Goal: Information Seeking & Learning: Learn about a topic

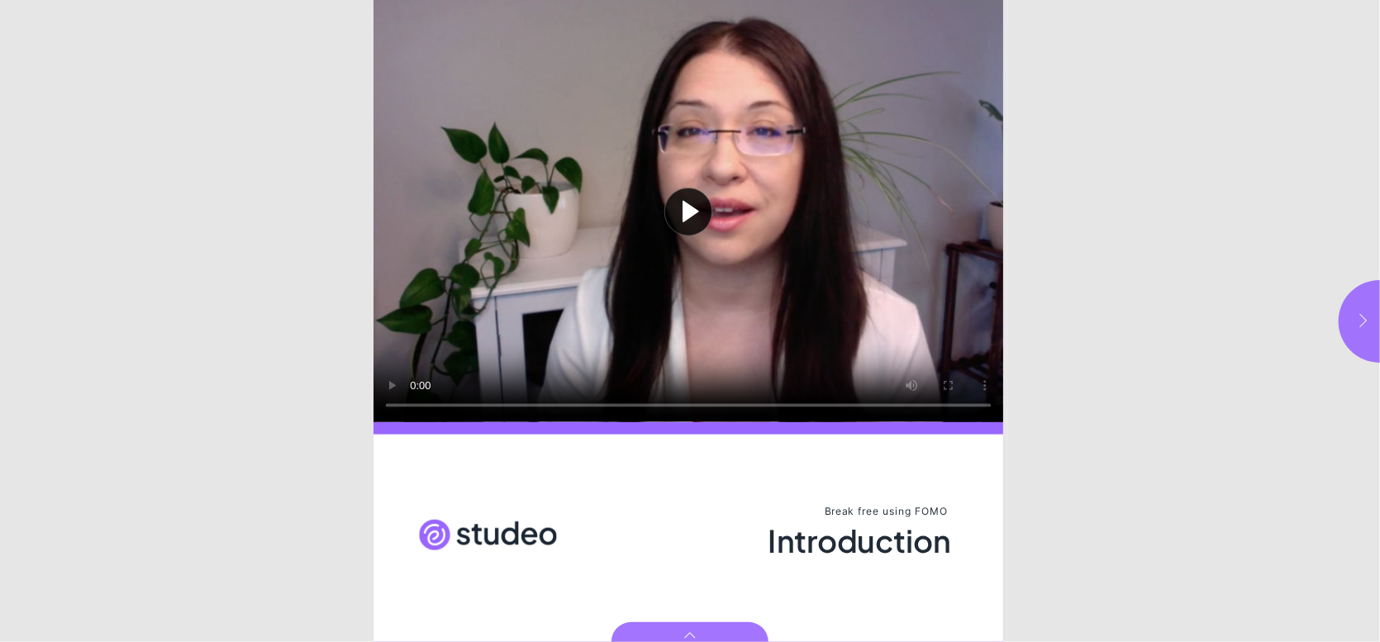
click at [1353, 311] on button "button" at bounding box center [1379, 321] width 83 height 83
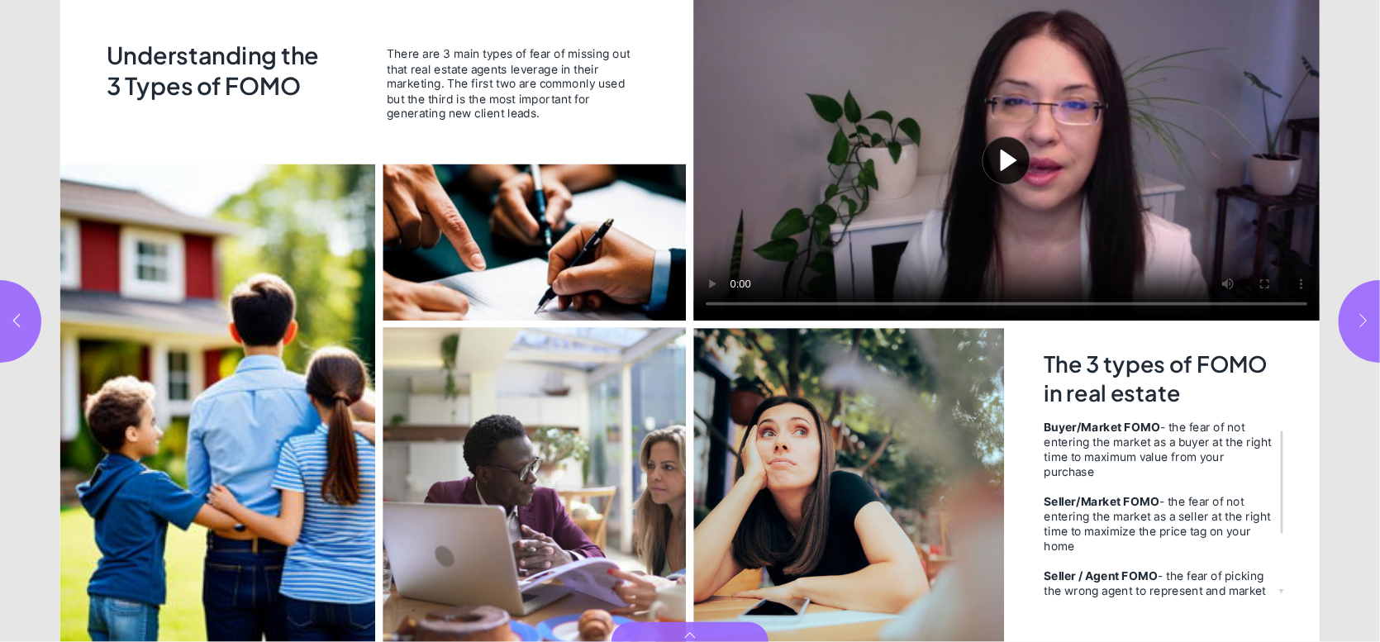
click at [1350, 316] on button "button" at bounding box center [1379, 321] width 83 height 83
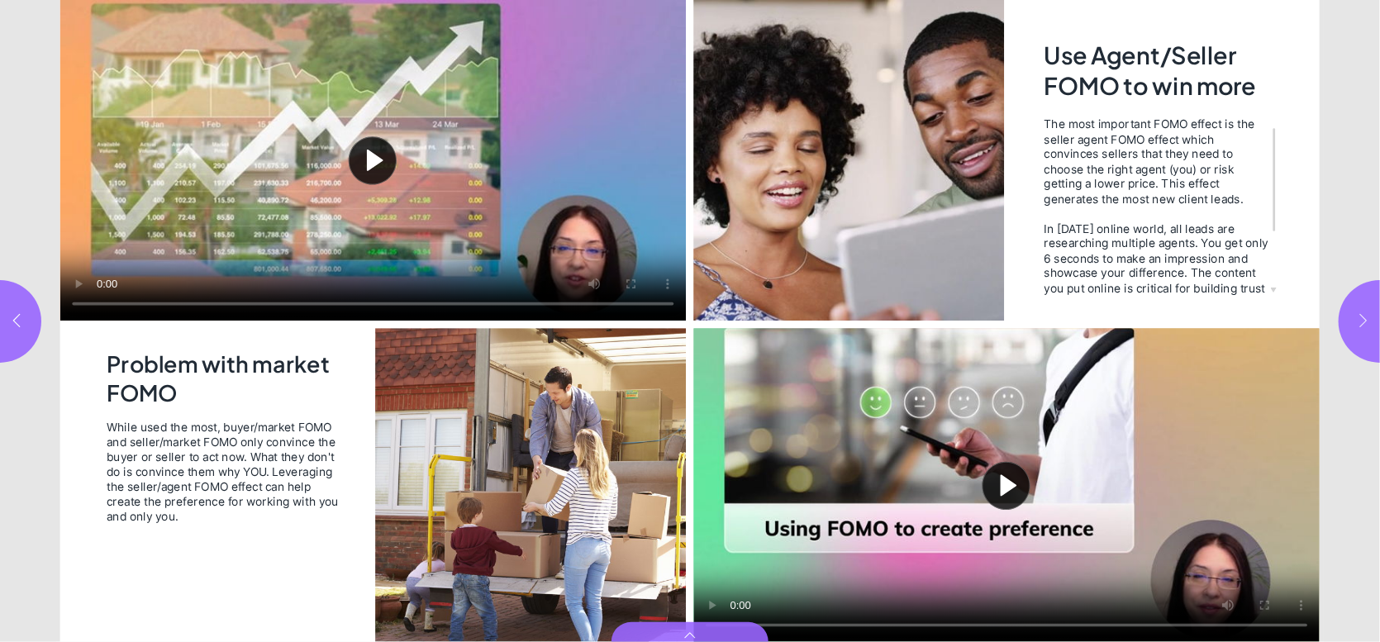
click at [1349, 330] on button "button" at bounding box center [1379, 321] width 83 height 83
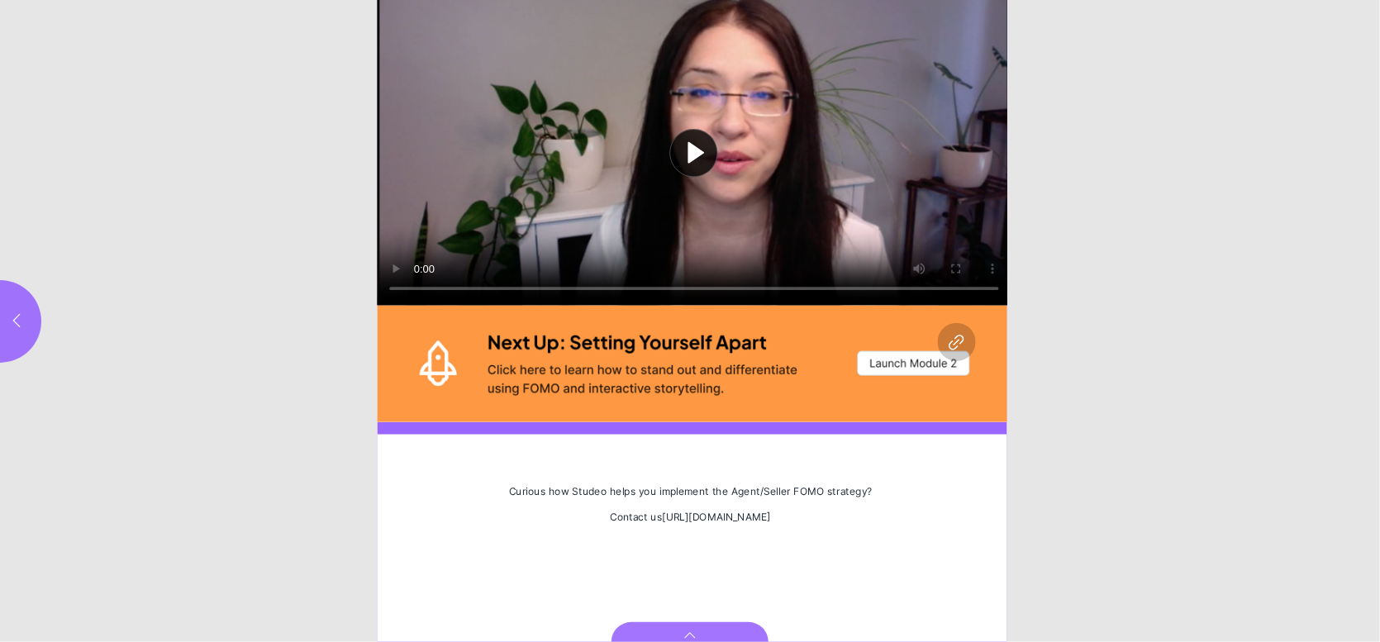
click at [697, 150] on button "Play video" at bounding box center [695, 153] width 634 height 306
click at [15, 335] on button "button" at bounding box center [0, 321] width 83 height 83
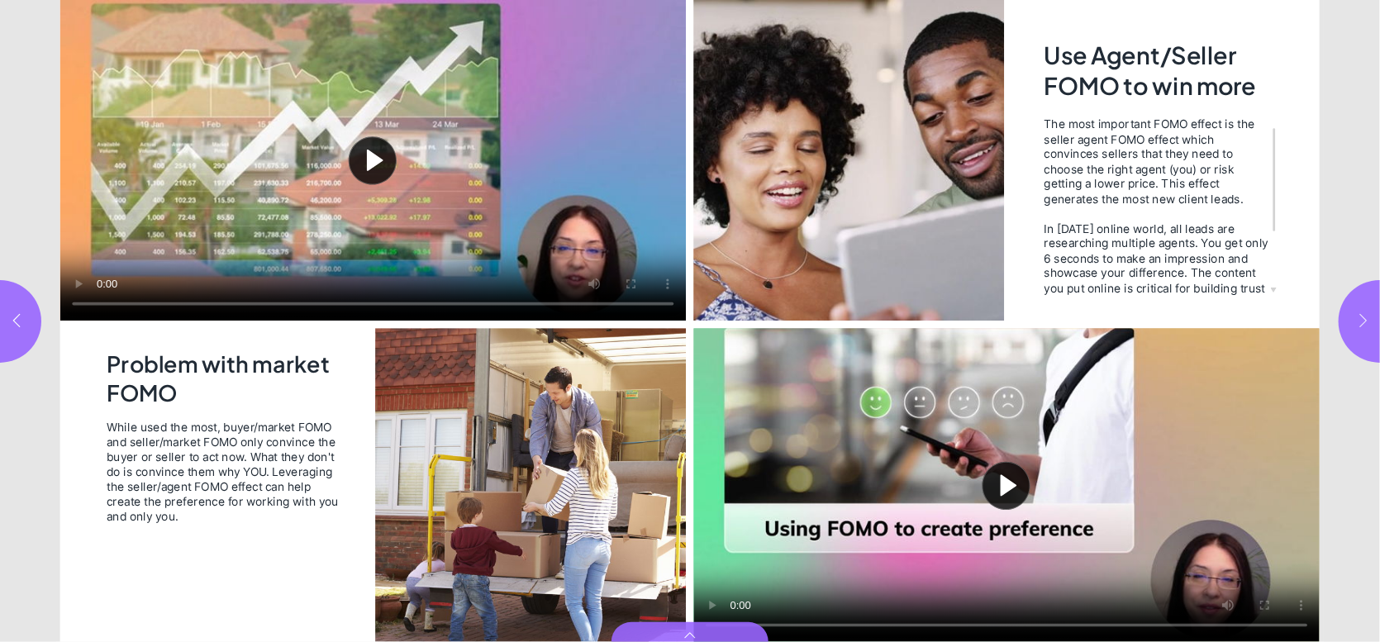
click at [1360, 312] on icon "button" at bounding box center [1363, 320] width 17 height 17
type input "*"
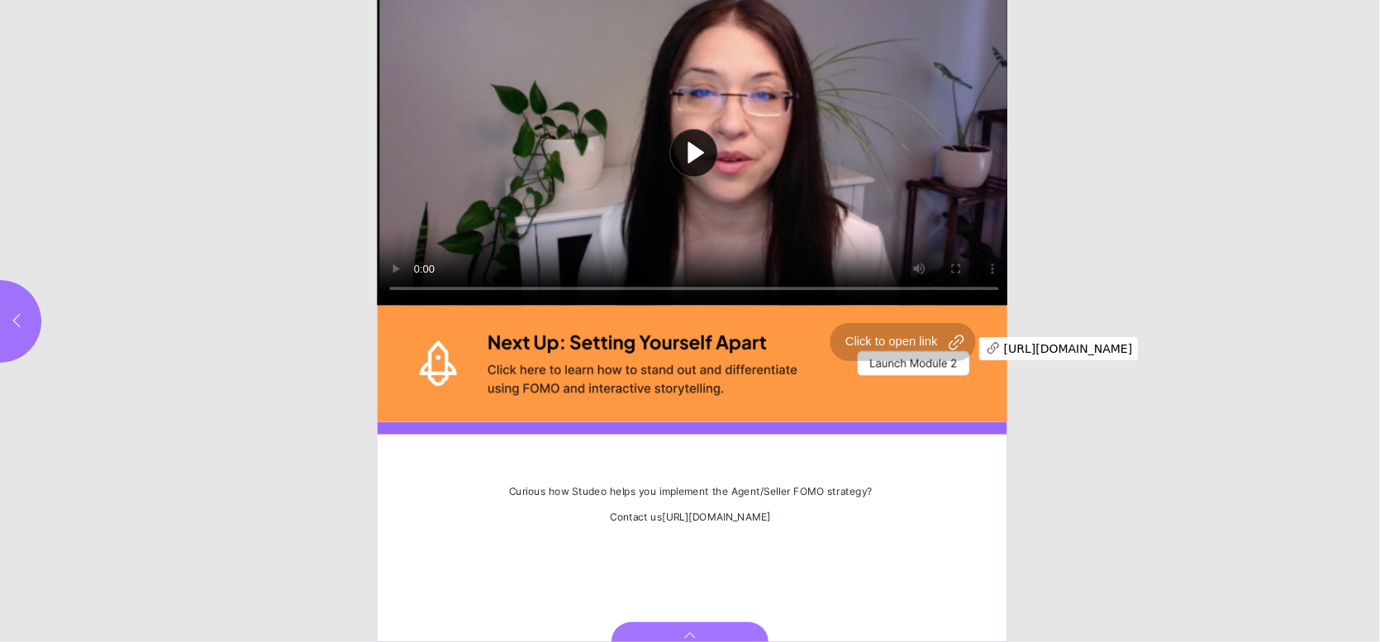
click at [954, 345] on div "Page 6" at bounding box center [695, 363] width 634 height 116
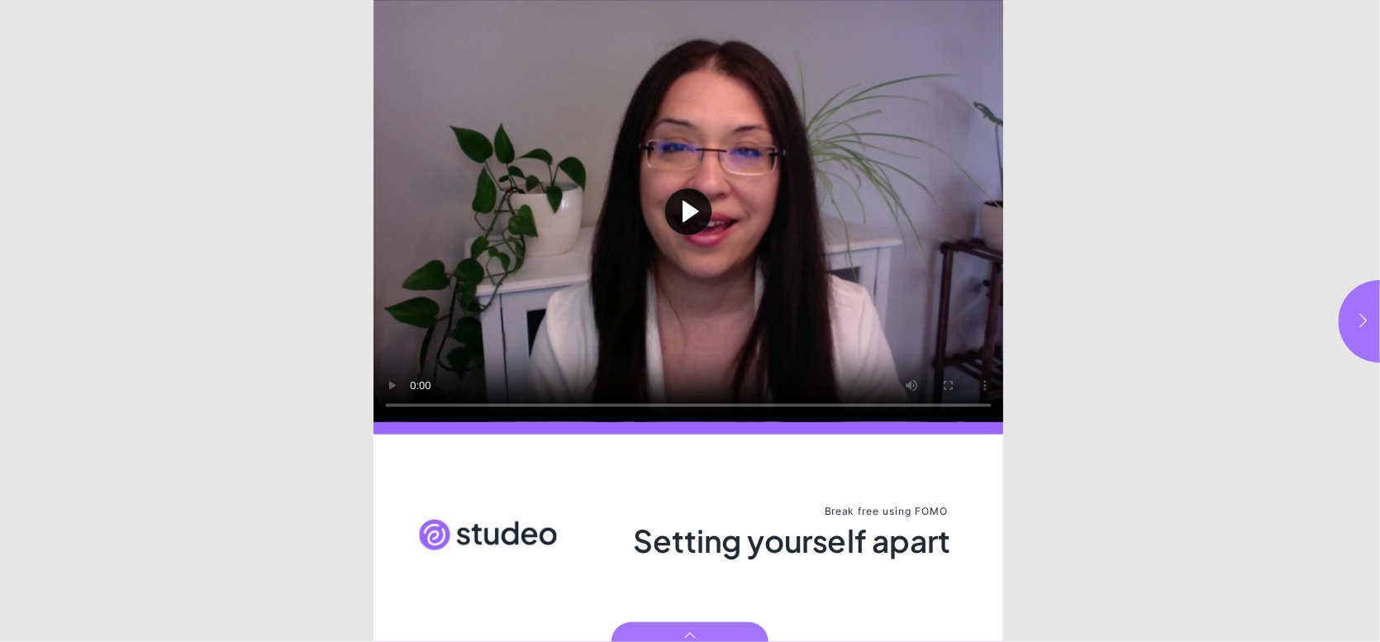
click at [706, 189] on button "Play video" at bounding box center [688, 211] width 630 height 422
click at [706, 186] on video "Video" at bounding box center [688, 211] width 630 height 422
click at [1362, 324] on icon "button" at bounding box center [1363, 320] width 17 height 17
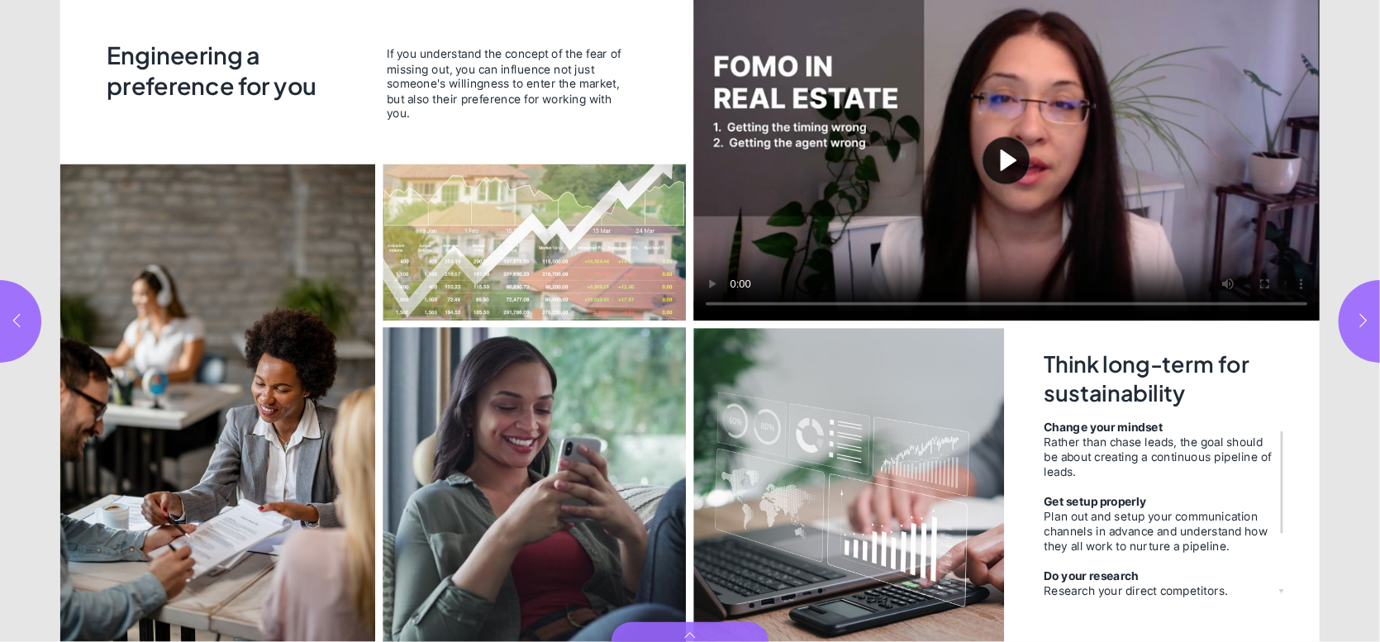
click at [996, 154] on button "Play video" at bounding box center [1006, 160] width 626 height 321
click at [1366, 330] on button "button" at bounding box center [1379, 321] width 83 height 83
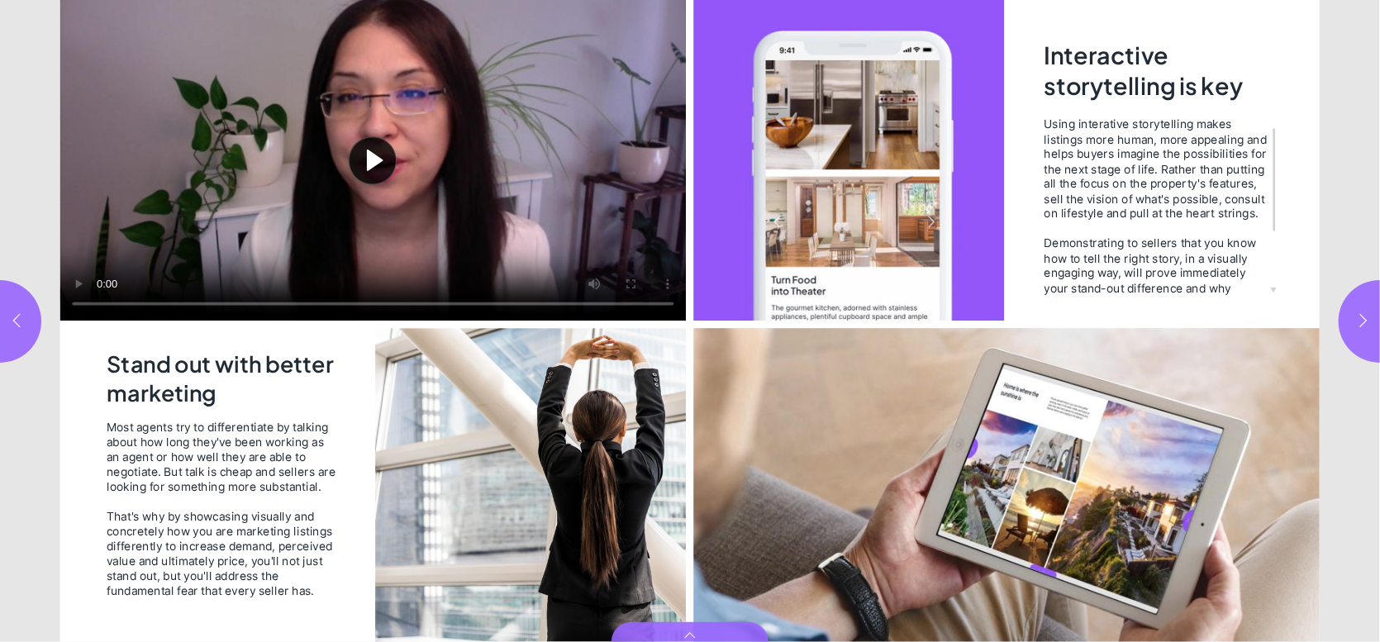
click at [76, 285] on button "Play video" at bounding box center [373, 160] width 626 height 321
click at [1276, 289] on div "Page 5" at bounding box center [1007, 321] width 634 height 642
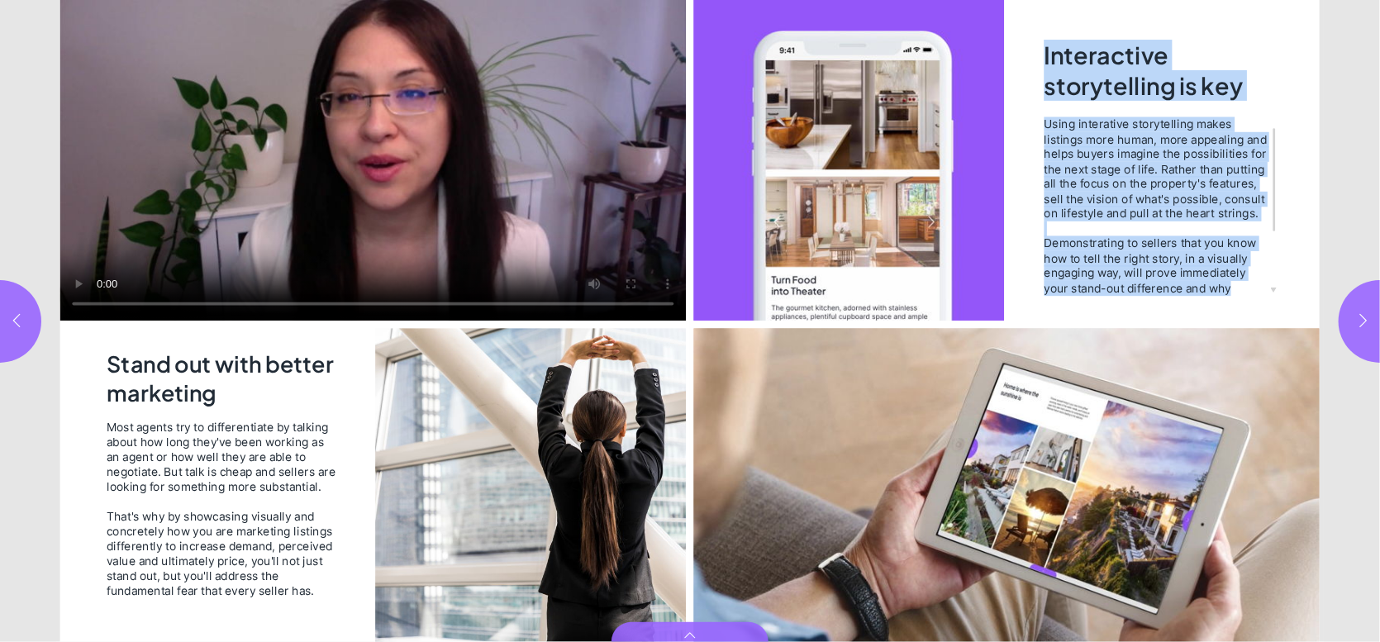
drag, startPoint x: 1044, startPoint y: 49, endPoint x: 1233, endPoint y: 287, distance: 304.0
click at [1233, 287] on div "Interactive storytelling is key Using interative storytelling makes listings mo…" at bounding box center [1007, 321] width 634 height 642
copy div "Interactive storytelling is key Using interative storytelling makes listings mo…"
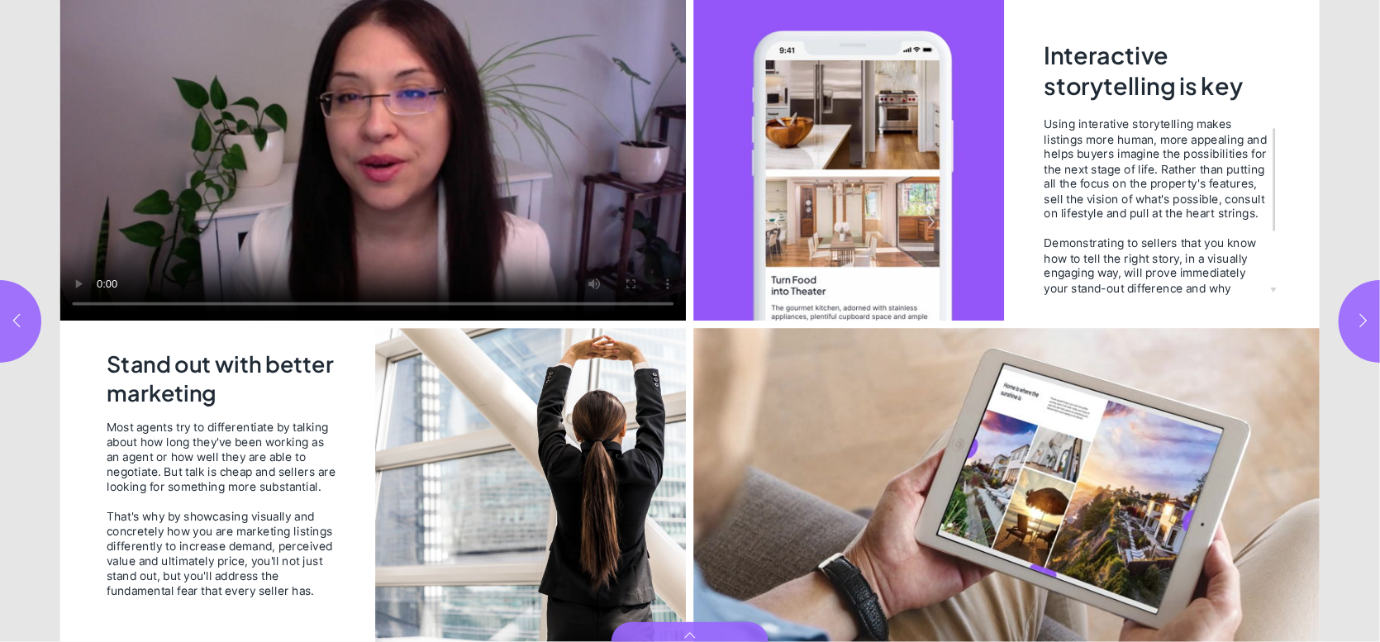
click at [1275, 290] on div "Page 5" at bounding box center [1007, 321] width 634 height 642
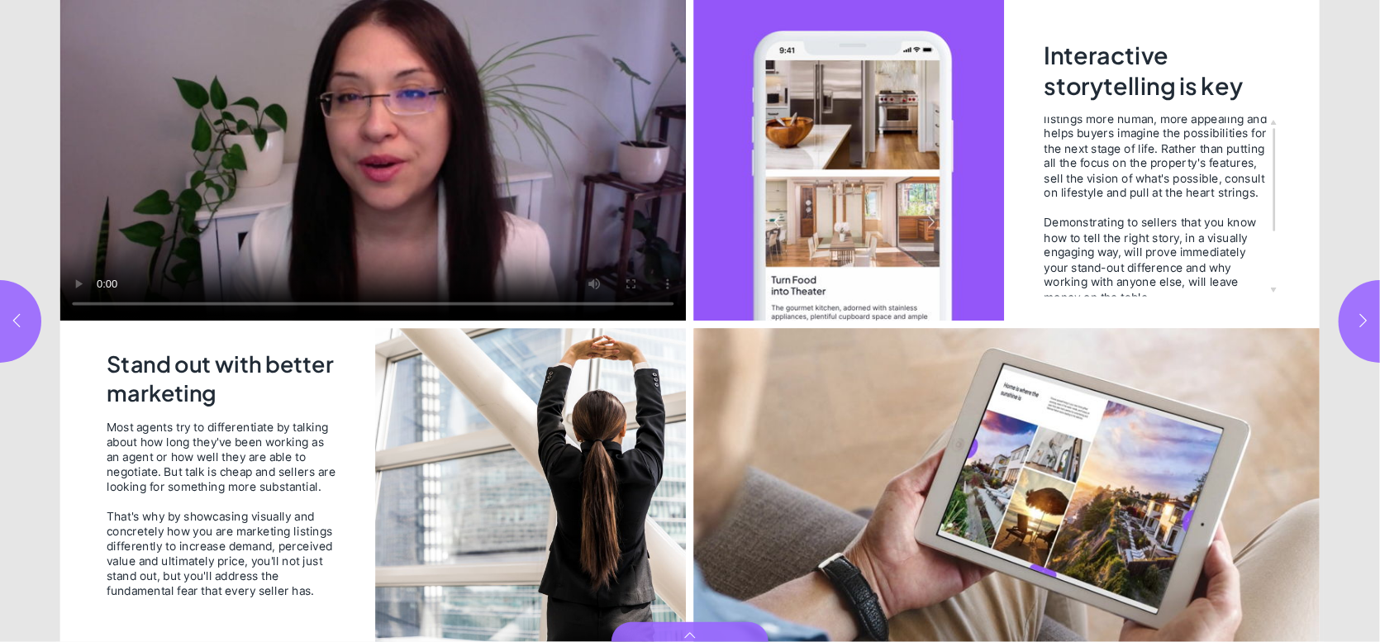
scroll to position [31, 0]
drag, startPoint x: 1275, startPoint y: 227, endPoint x: 1276, endPoint y: 329, distance: 101.6
click at [1276, 231] on div "Page 5" at bounding box center [1274, 179] width 2 height 103
click at [1348, 326] on button "button" at bounding box center [1379, 321] width 83 height 83
type input "*"
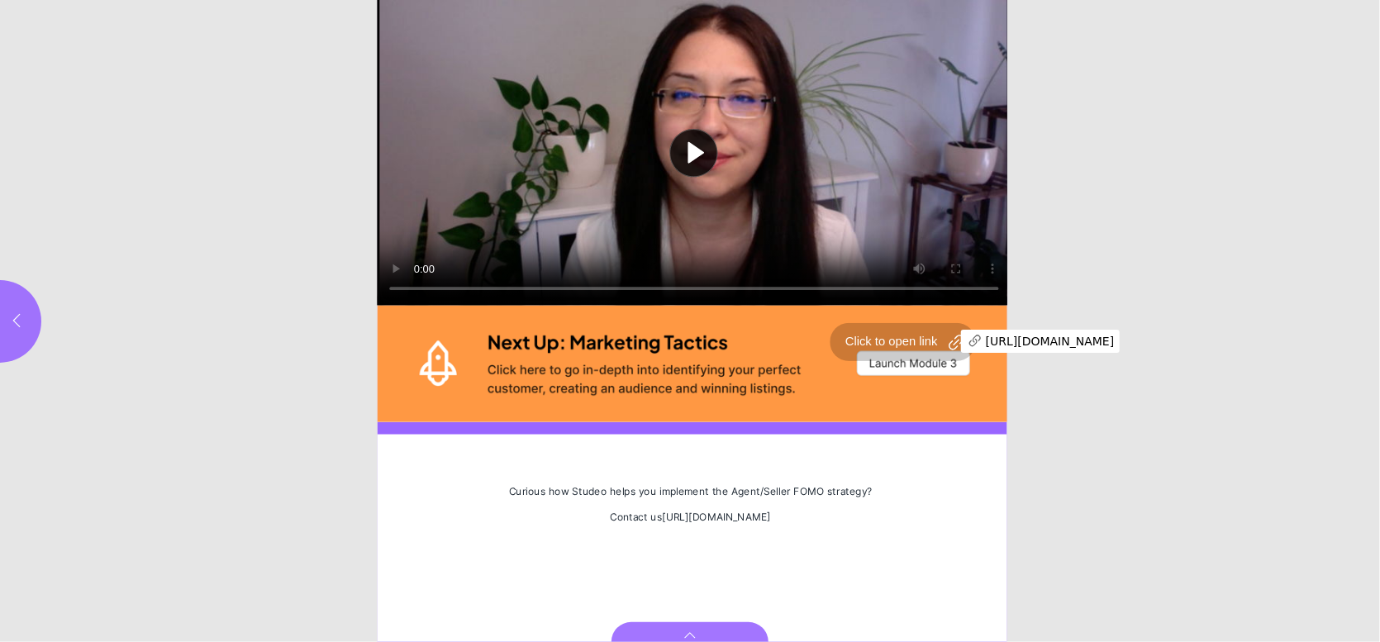
click at [936, 338] on div "Page 6" at bounding box center [695, 363] width 634 height 116
click at [354, 0] on html "Setting yourself apart Play video Curious how Studeo helps you implement the Ag…" at bounding box center [690, 0] width 1380 height 0
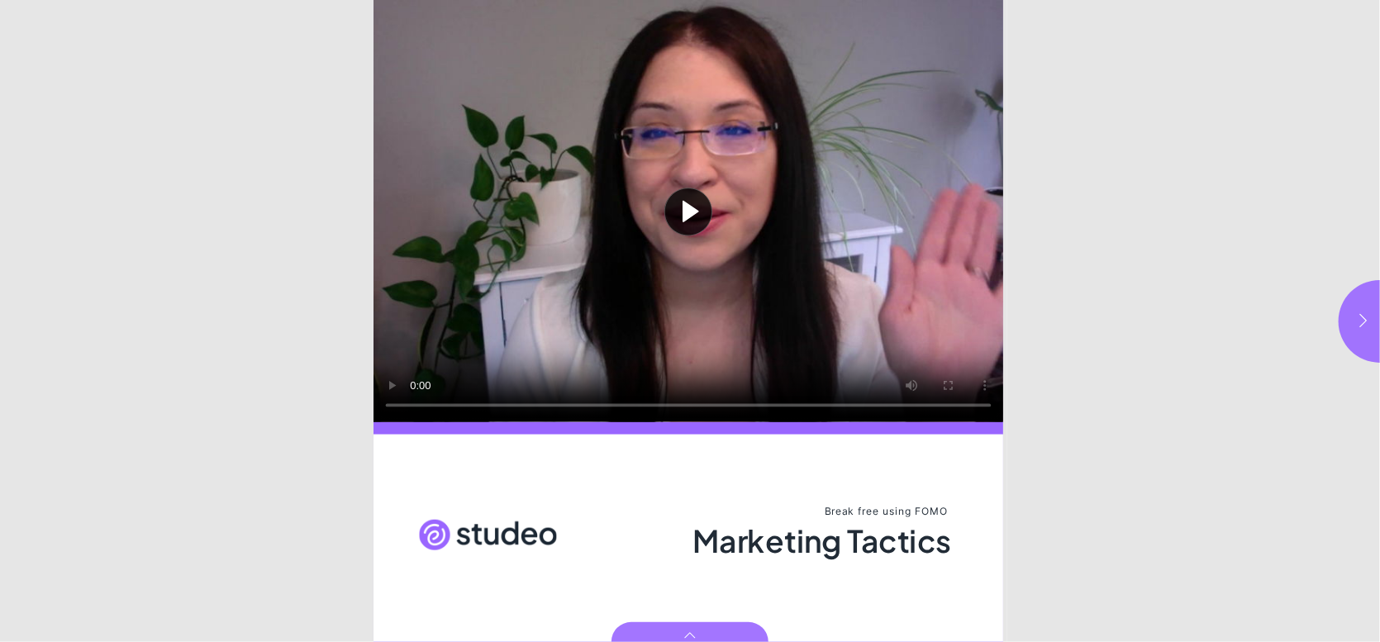
click at [681, 200] on button "Play video" at bounding box center [688, 211] width 630 height 422
click at [1367, 335] on button "button" at bounding box center [1379, 321] width 83 height 83
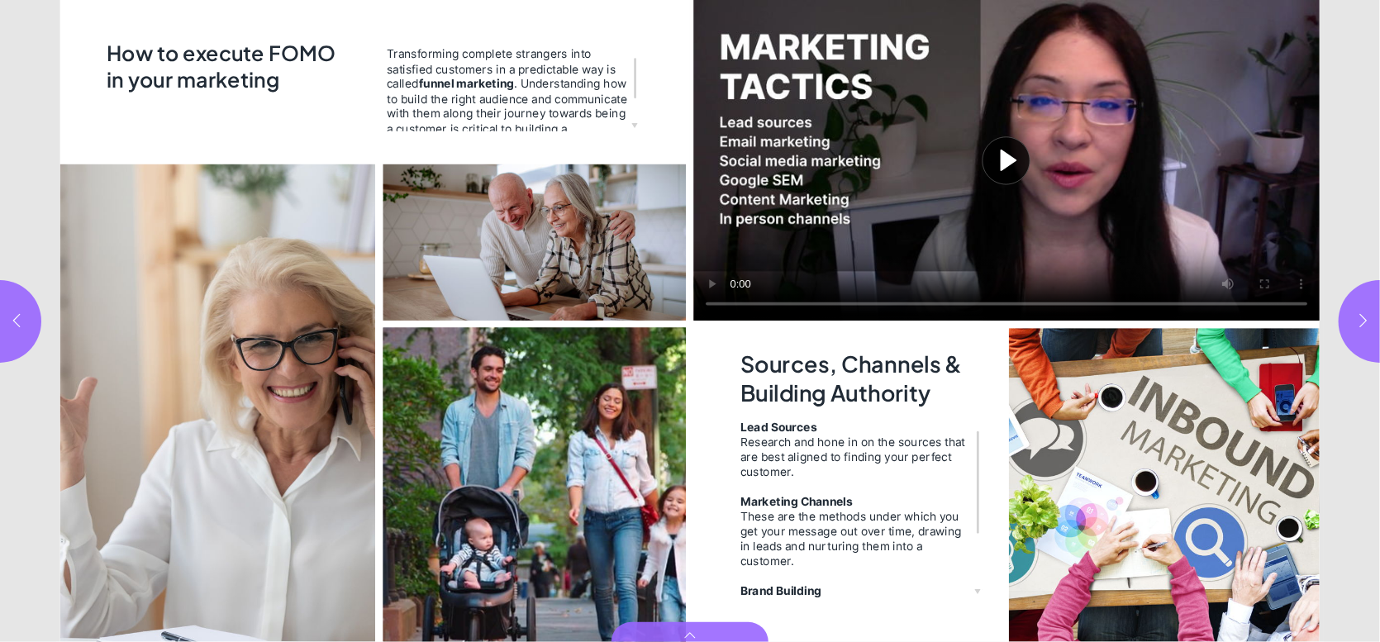
click at [1002, 145] on button "Play video" at bounding box center [1006, 160] width 626 height 321
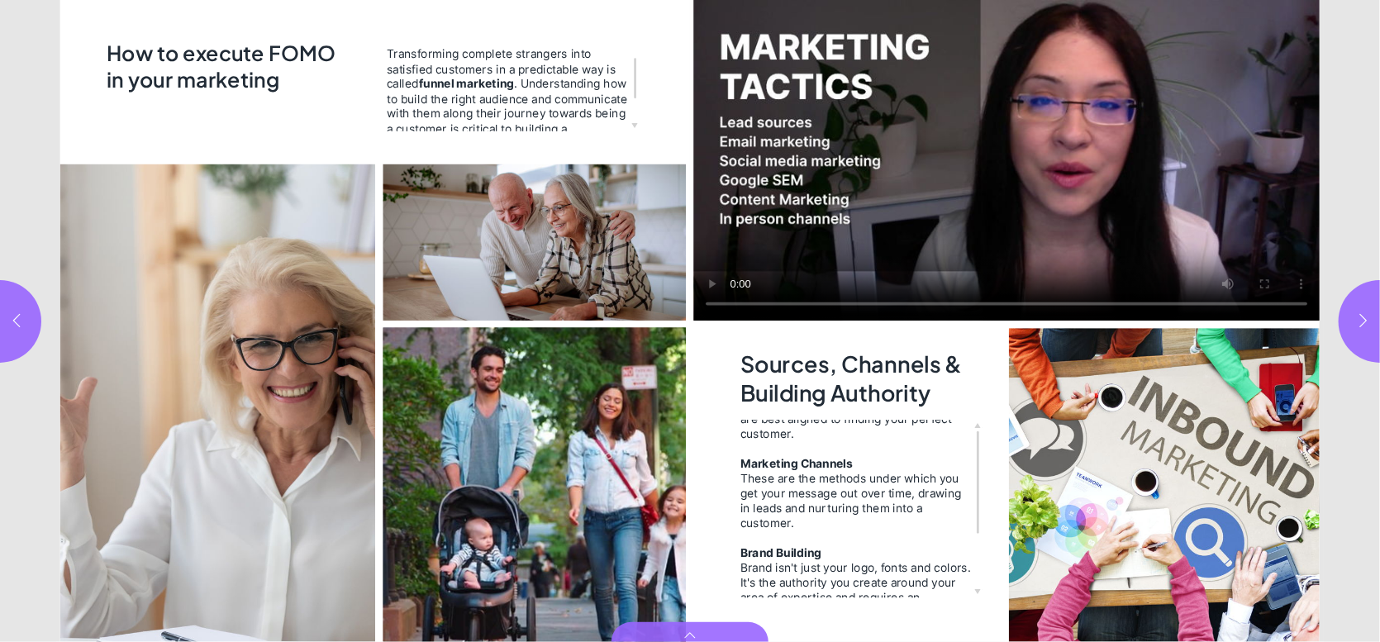
scroll to position [65, 0]
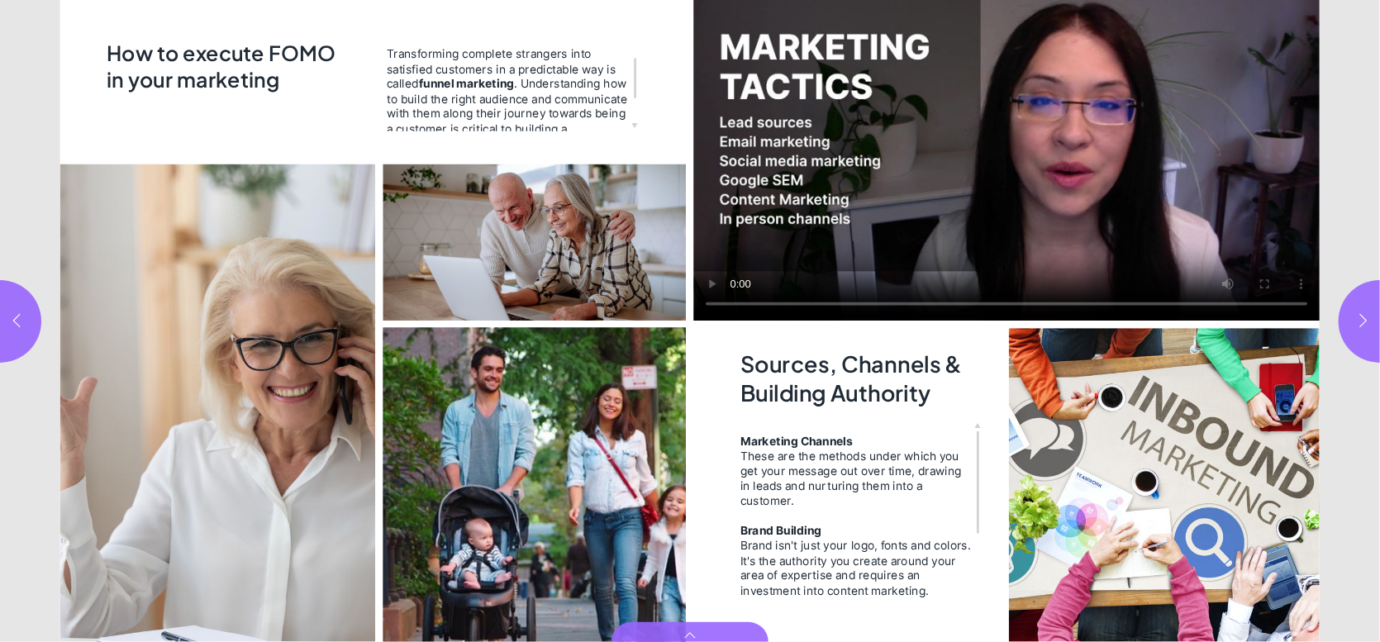
drag, startPoint x: 977, startPoint y: 522, endPoint x: 975, endPoint y: 603, distance: 81.0
click at [977, 534] on div "Page 3" at bounding box center [978, 482] width 2 height 102
click at [1365, 322] on icon "button" at bounding box center [1363, 320] width 7 height 13
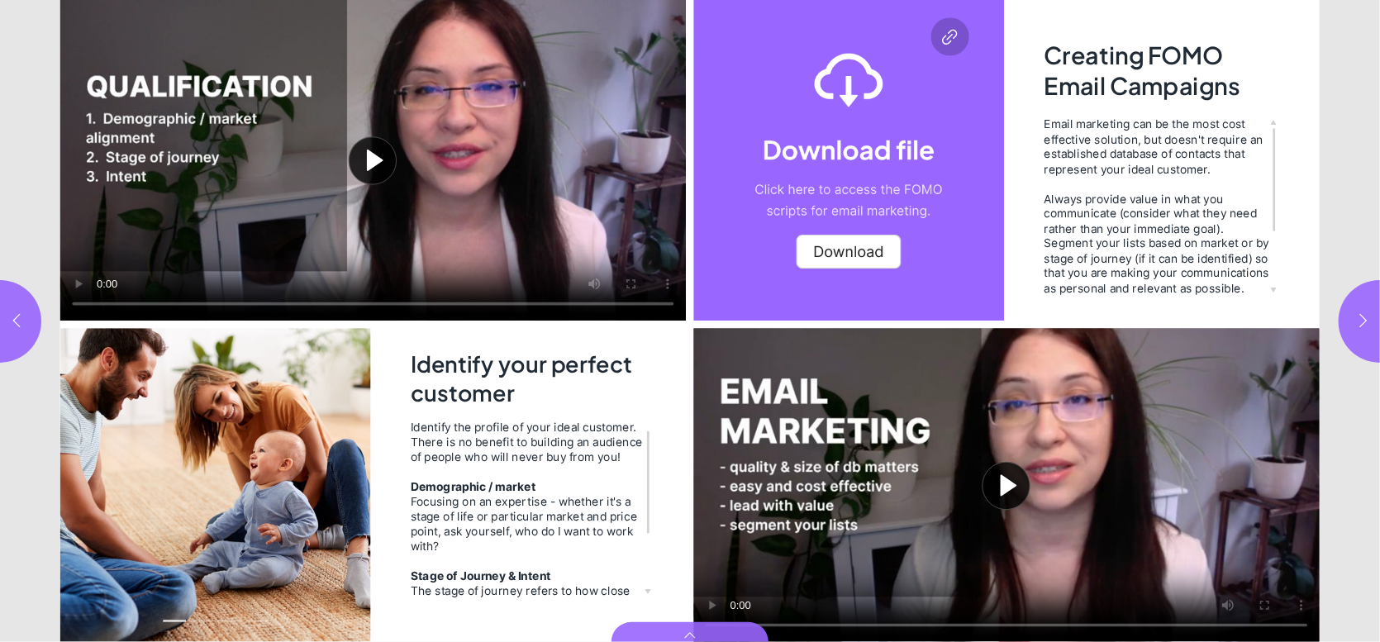
scroll to position [15, 0]
drag, startPoint x: 1271, startPoint y: 164, endPoint x: 1271, endPoint y: 270, distance: 105.8
click at [1273, 231] on div "Page 5" at bounding box center [1274, 179] width 2 height 103
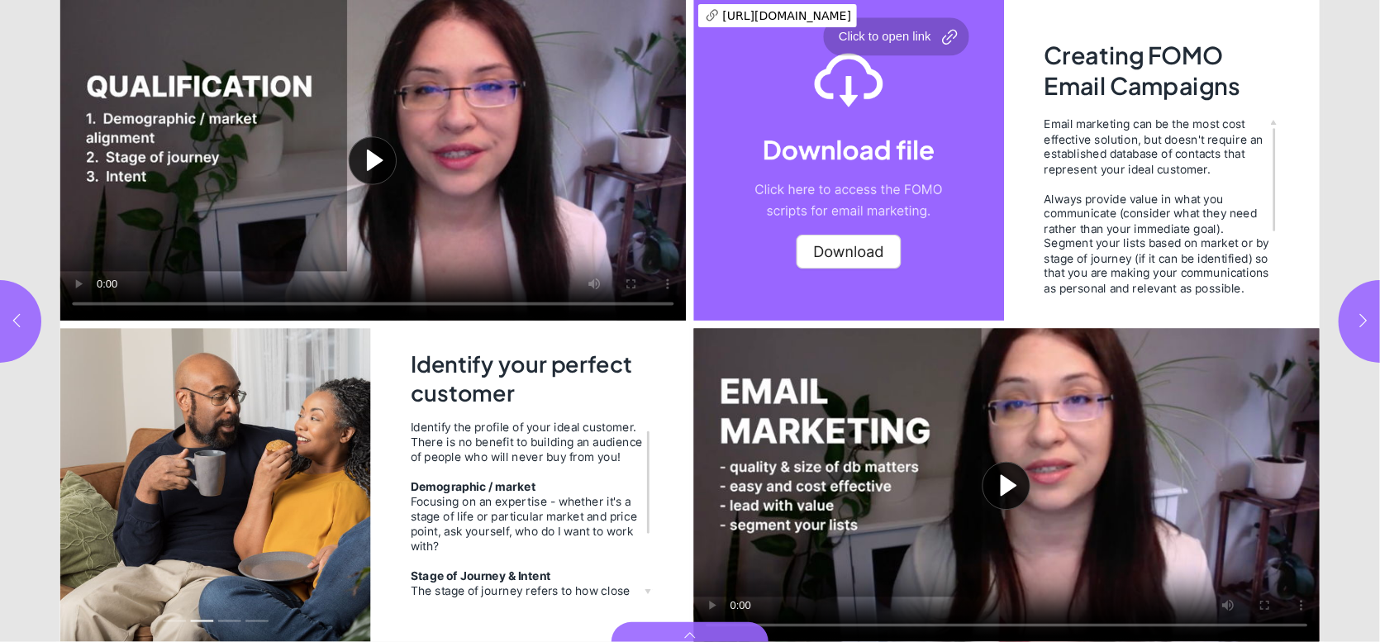
click at [859, 248] on div "Page 5" at bounding box center [848, 160] width 311 height 321
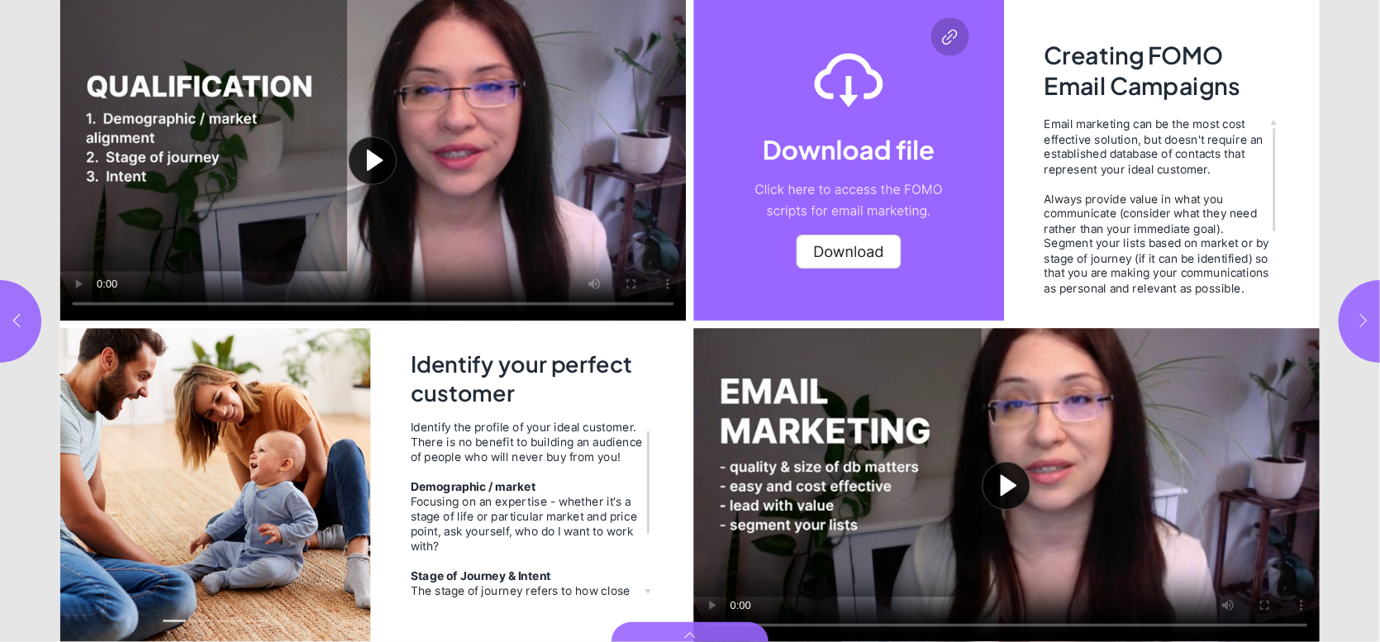
click at [1357, 329] on button "button" at bounding box center [1379, 321] width 83 height 83
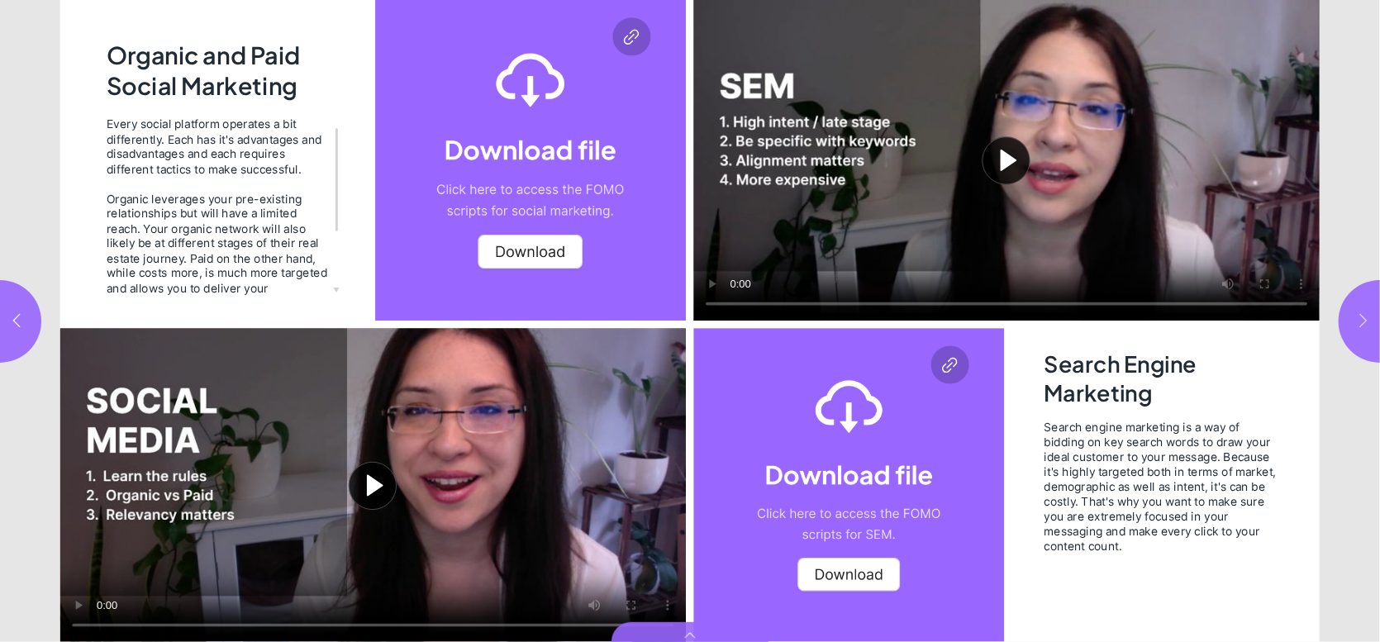
click at [1360, 314] on icon "button" at bounding box center [1363, 320] width 7 height 13
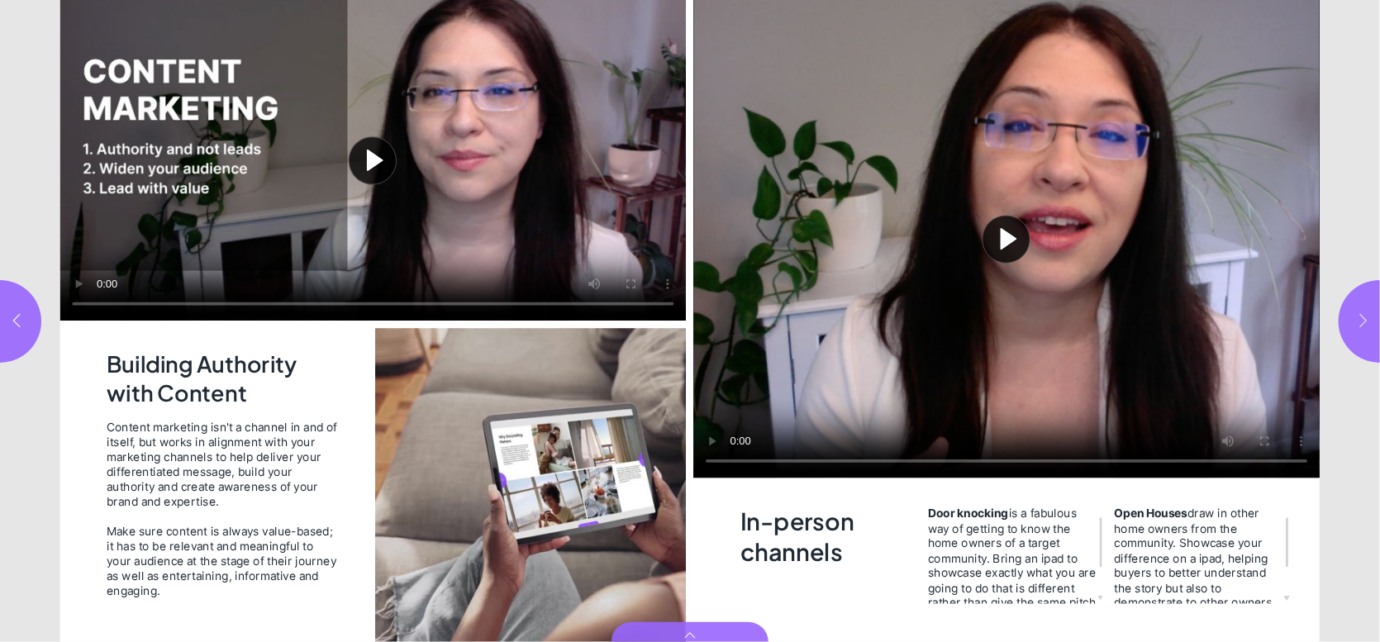
click at [1360, 319] on icon "button" at bounding box center [1363, 320] width 17 height 17
type input "**"
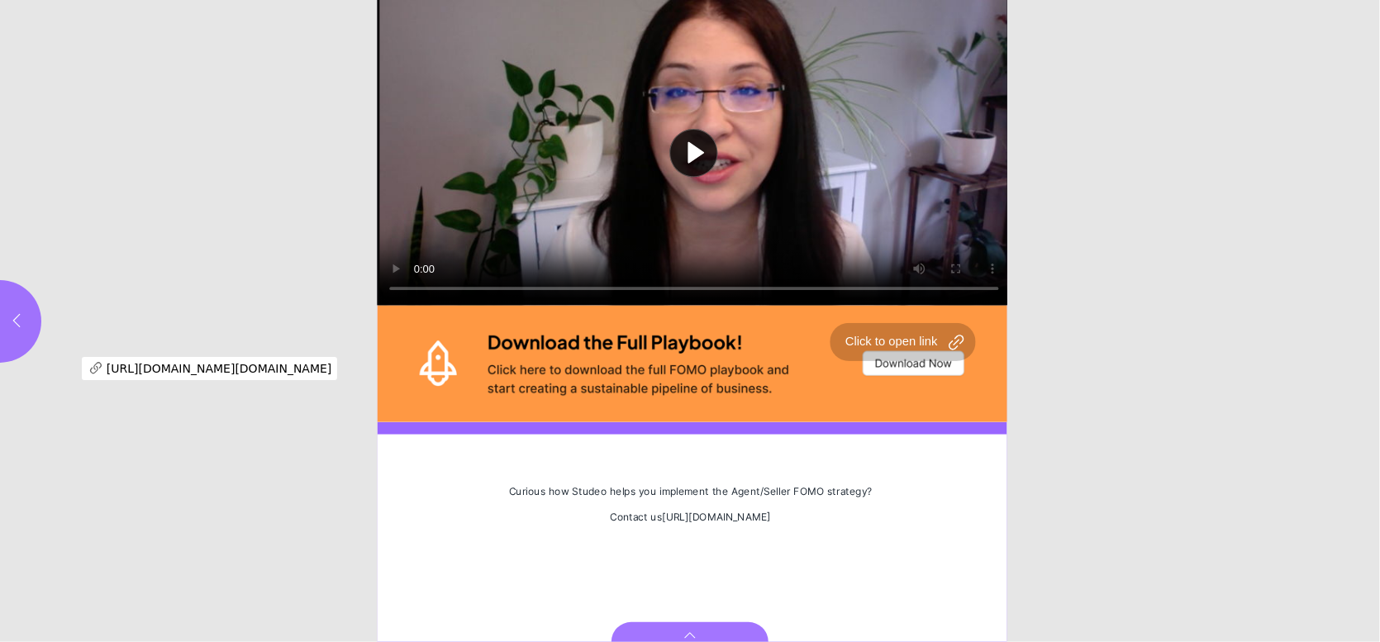
click at [895, 365] on div "Page 10" at bounding box center [695, 363] width 634 height 116
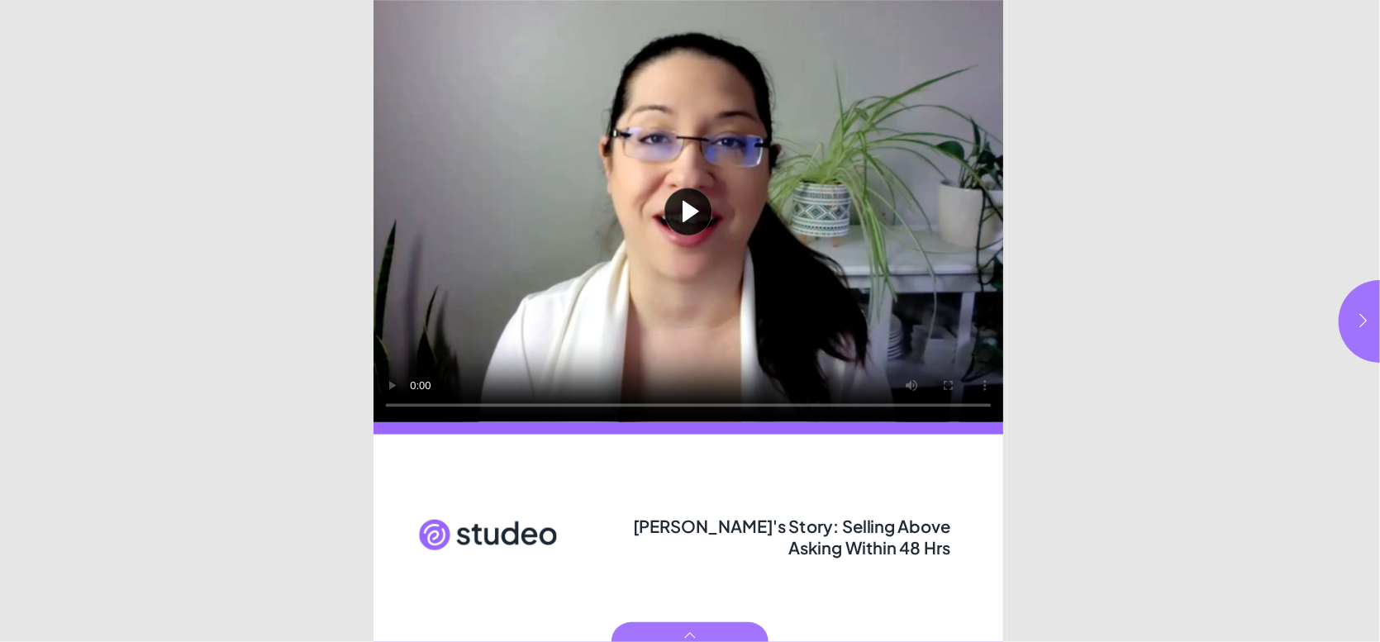
click at [679, 215] on button "Play video" at bounding box center [688, 211] width 630 height 422
click at [1357, 323] on icon "button" at bounding box center [1363, 320] width 17 height 17
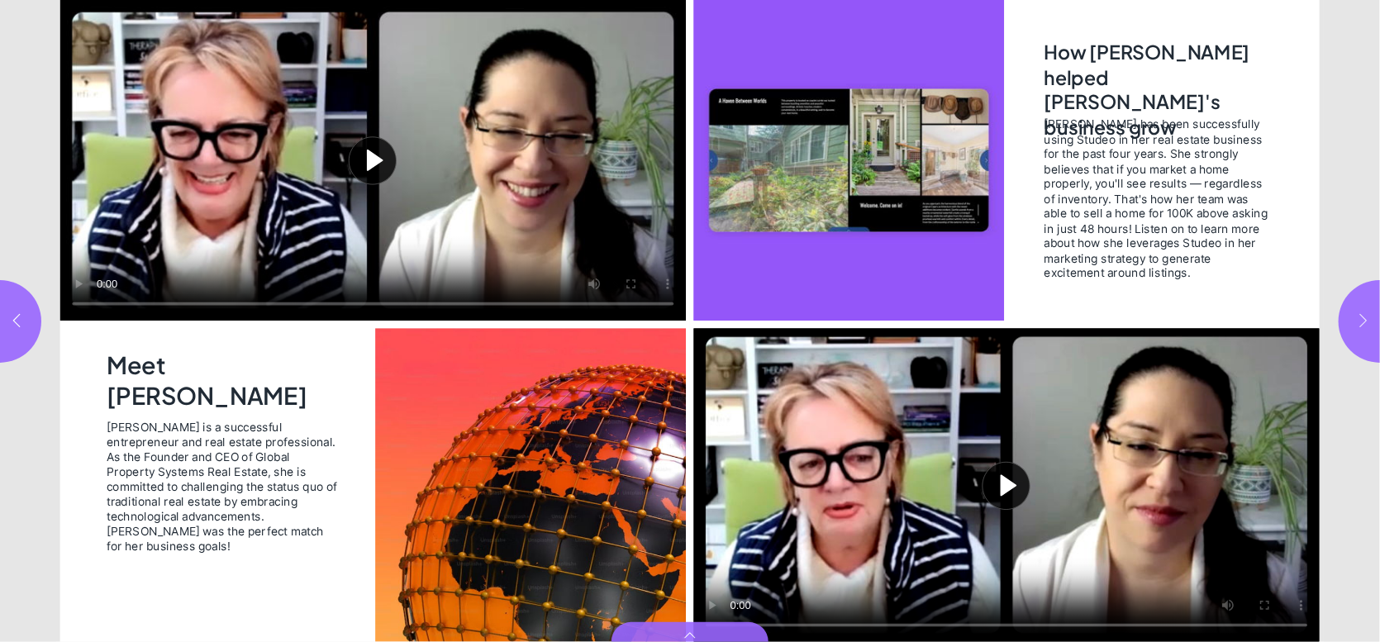
click at [1357, 323] on icon "button" at bounding box center [1363, 320] width 17 height 17
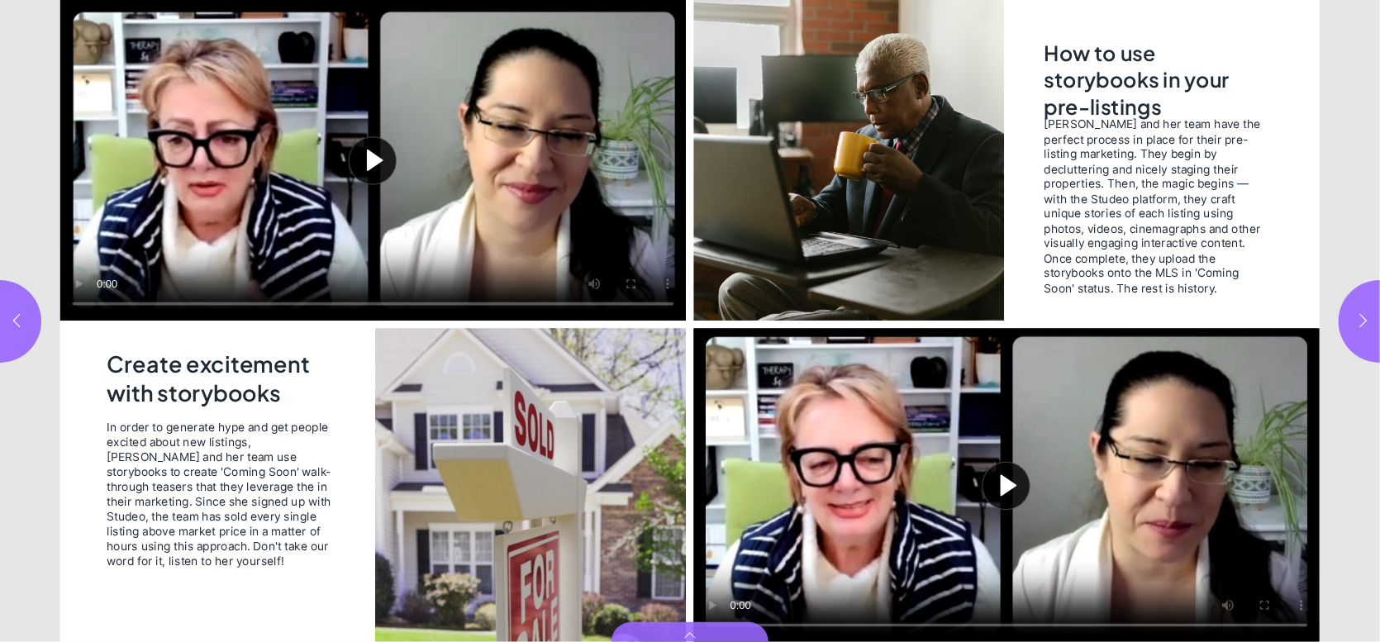
click at [373, 153] on button "Play video" at bounding box center [373, 160] width 626 height 321
click at [8, 325] on icon "button" at bounding box center [16, 320] width 17 height 17
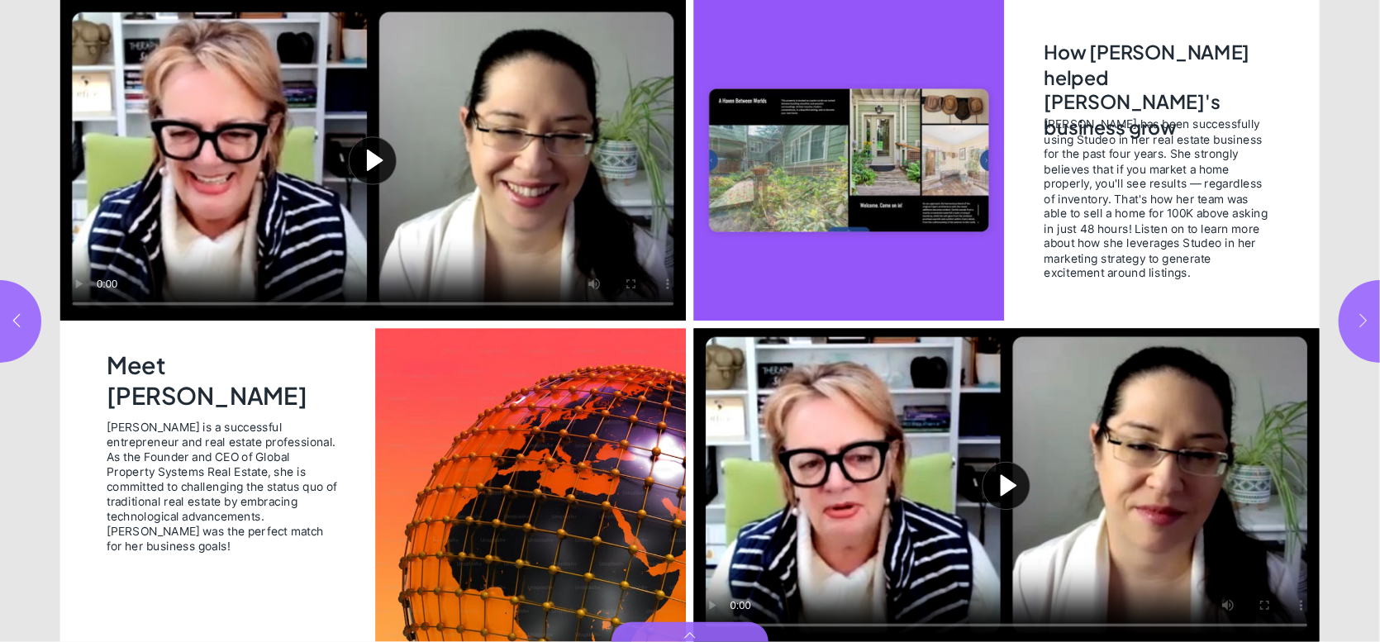
click at [1360, 329] on button "button" at bounding box center [1379, 321] width 83 height 83
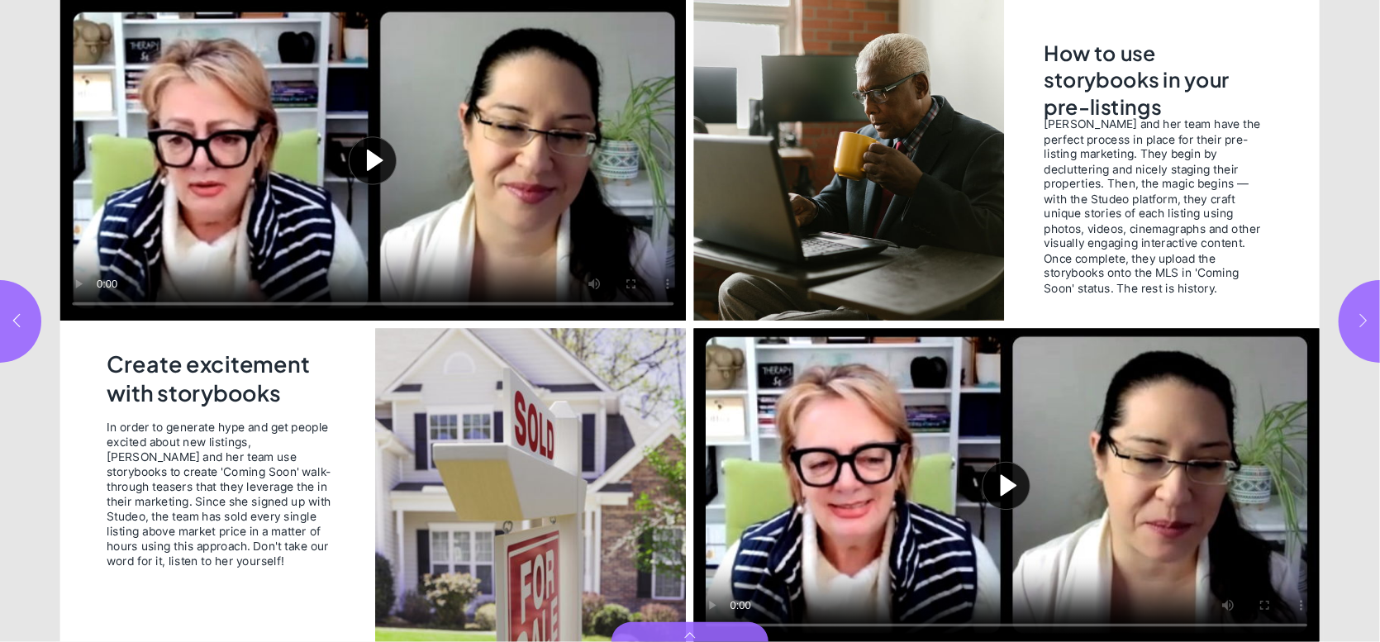
click at [1360, 329] on button "button" at bounding box center [1379, 321] width 83 height 83
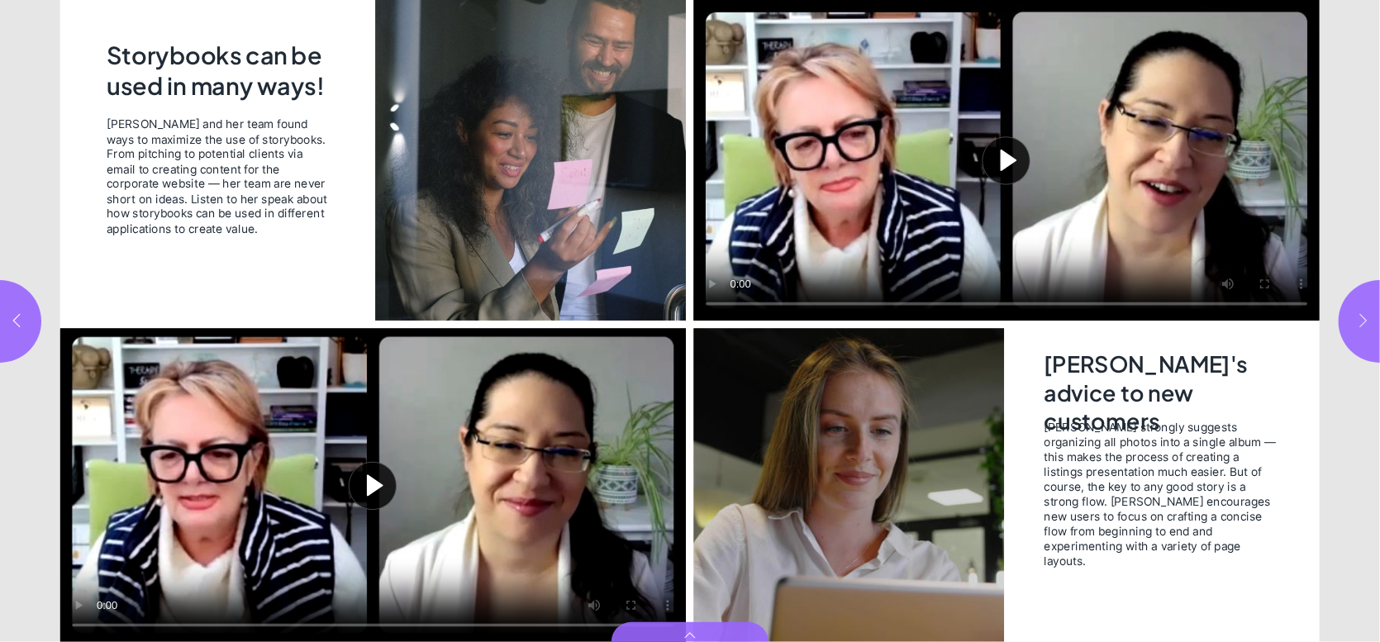
click at [1360, 329] on button "button" at bounding box center [1379, 321] width 83 height 83
type input "*"
